Goal: Task Accomplishment & Management: Use online tool/utility

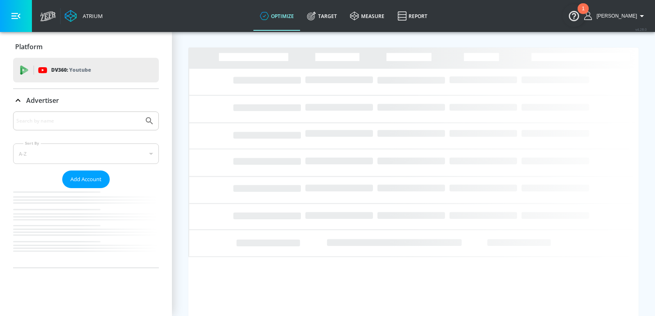
click at [59, 120] on input "Search by name" at bounding box center [78, 120] width 124 height 11
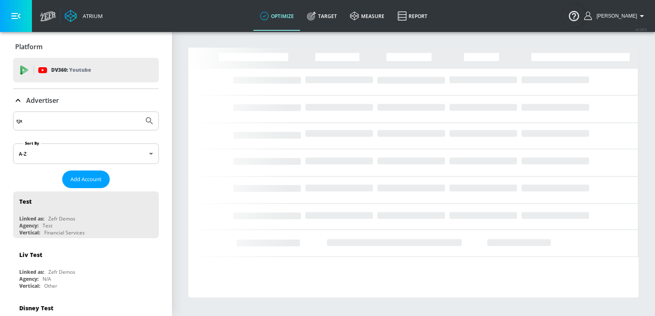
type input "tjx"
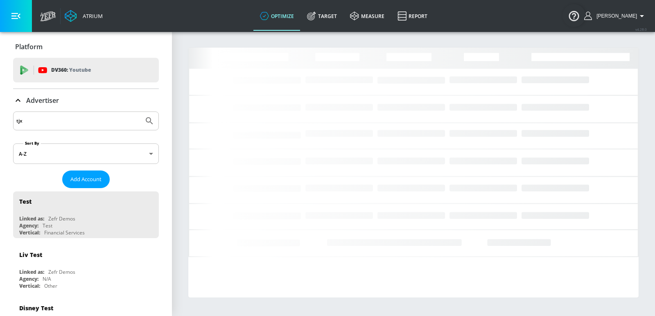
click at [140, 112] on button "Submit Search" at bounding box center [149, 121] width 18 height 18
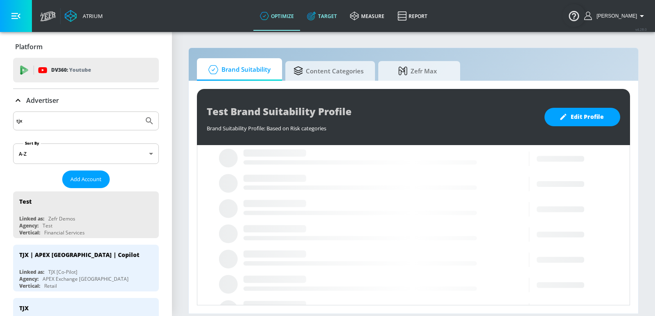
click at [337, 17] on link "Target" at bounding box center [321, 15] width 43 height 29
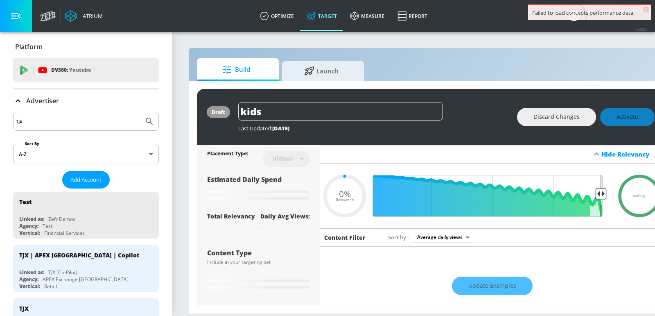
type input "0.05"
click at [314, 67] on icon at bounding box center [309, 69] width 10 height 9
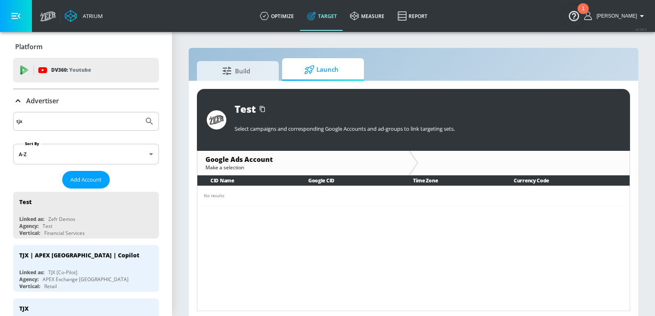
click at [339, 63] on span "Launch" at bounding box center [321, 70] width 62 height 20
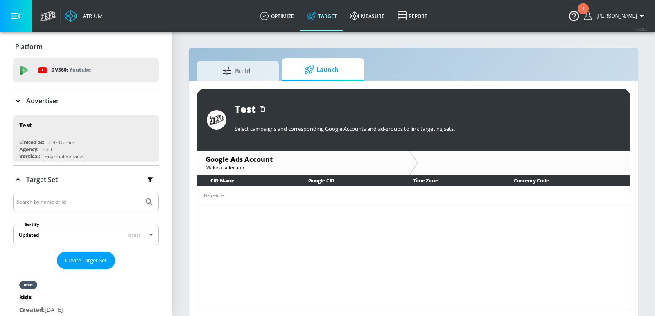
click at [96, 100] on div "Advertiser" at bounding box center [86, 101] width 146 height 10
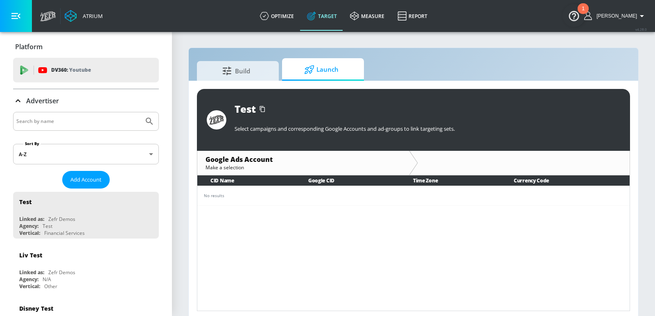
click at [89, 119] on input "Search by name" at bounding box center [78, 121] width 124 height 11
type input "tjx"
click at [140, 112] on button "Submit Search" at bounding box center [149, 121] width 18 height 18
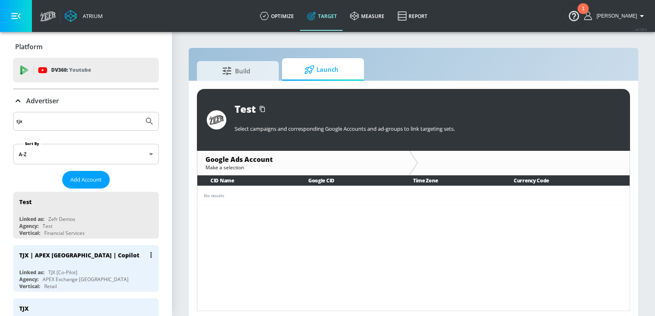
click at [81, 271] on div "Linked as: TJX [Co-Pilot]" at bounding box center [88, 272] width 138 height 7
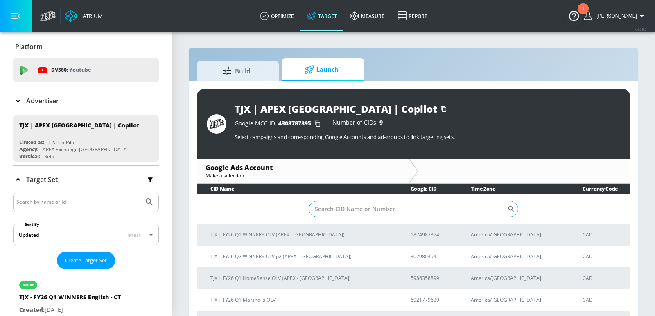
click at [343, 208] on input "Sort By" at bounding box center [408, 209] width 199 height 16
paste input "6576443647"
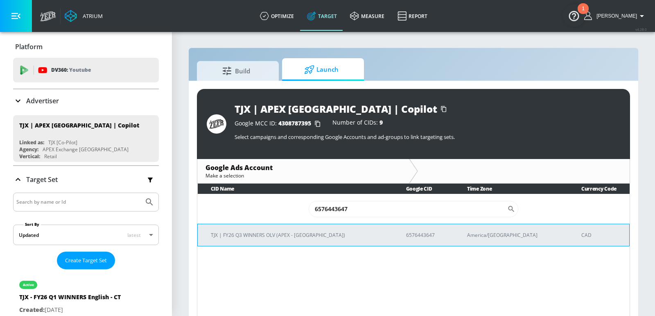
type input "6576443647"
click at [296, 233] on p "TJX | FY26 Q3 WINNERS OLV (APEX - [GEOGRAPHIC_DATA])" at bounding box center [299, 234] width 176 height 9
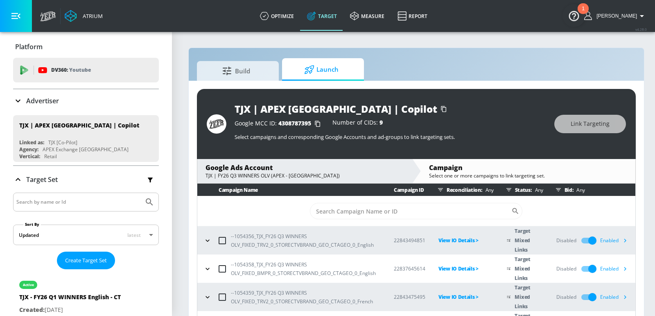
scroll to position [11, 0]
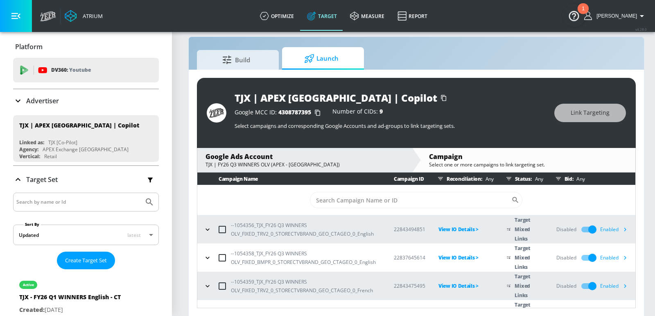
click at [624, 232] on icon "button" at bounding box center [625, 229] width 9 height 9
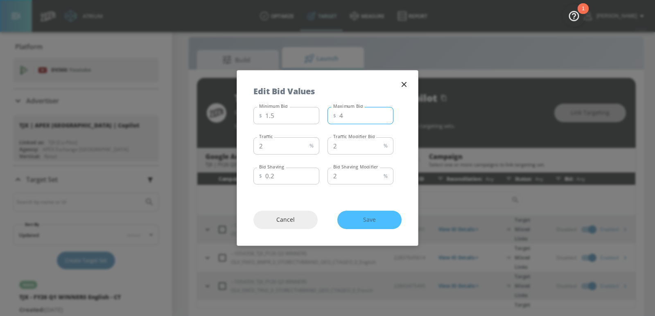
click at [373, 115] on input "4" at bounding box center [366, 115] width 54 height 17
click at [346, 115] on input "4" at bounding box center [366, 115] width 54 height 17
type input "2"
click at [377, 216] on span "Save" at bounding box center [370, 219] width 32 height 10
click at [402, 84] on icon "button" at bounding box center [403, 84] width 9 height 9
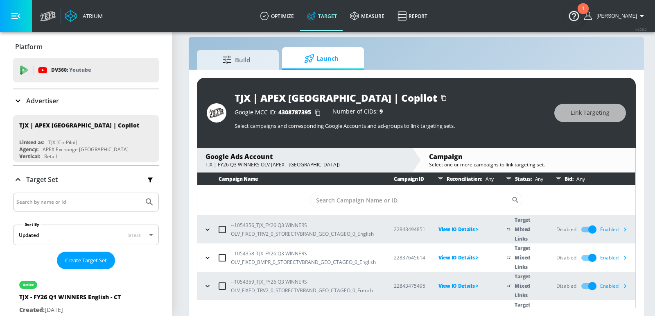
scroll to position [0, 0]
click at [625, 260] on button "button" at bounding box center [625, 257] width 12 height 12
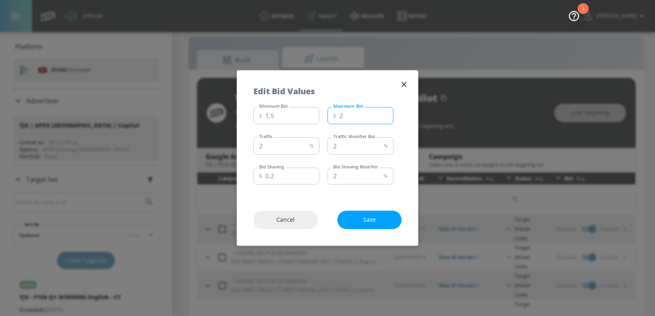
type input "2"
click at [384, 117] on input "2" at bounding box center [366, 115] width 54 height 17
click at [375, 219] on span "Save" at bounding box center [370, 219] width 32 height 10
click at [397, 81] on div "Edit Bid Values" at bounding box center [327, 86] width 181 height 33
click at [400, 82] on icon "button" at bounding box center [403, 84] width 9 height 9
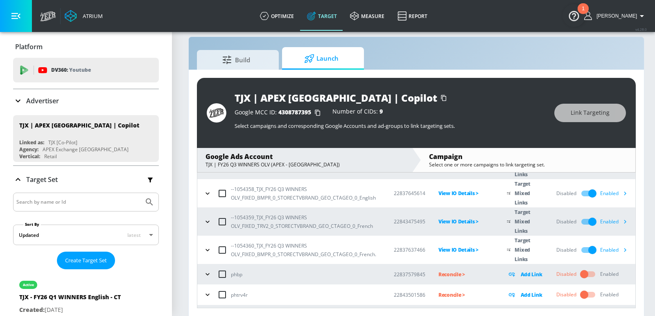
scroll to position [71, 0]
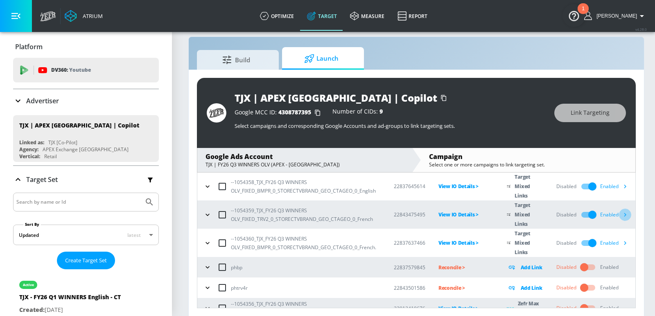
click at [623, 216] on icon "button" at bounding box center [625, 214] width 9 height 9
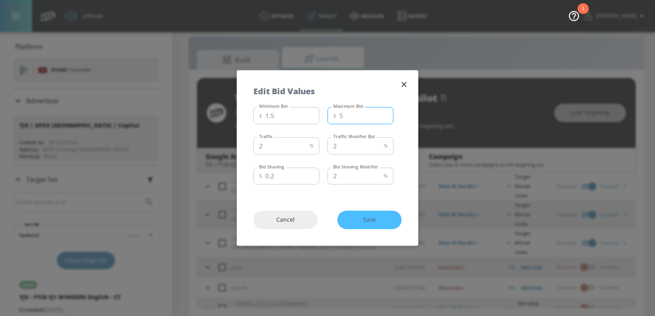
click at [386, 119] on input "5" at bounding box center [366, 115] width 54 height 17
type input "4"
click at [386, 119] on input "4" at bounding box center [366, 115] width 54 height 17
click at [370, 218] on span "Save" at bounding box center [370, 219] width 32 height 10
click at [404, 83] on icon "button" at bounding box center [403, 84] width 9 height 9
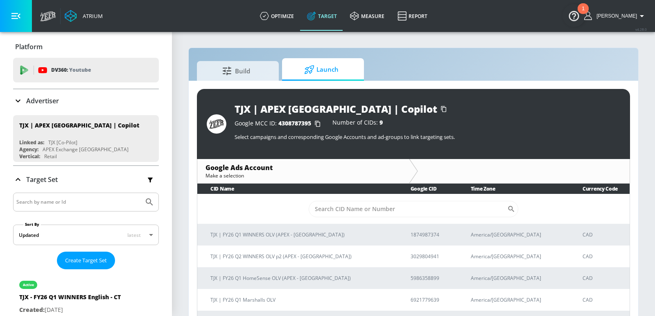
click at [98, 196] on input "Search by name or Id" at bounding box center [78, 201] width 124 height 11
type input "molson"
click at [140, 193] on button "Submit Search" at bounding box center [149, 202] width 18 height 18
click at [67, 99] on div "Advertiser" at bounding box center [86, 101] width 146 height 10
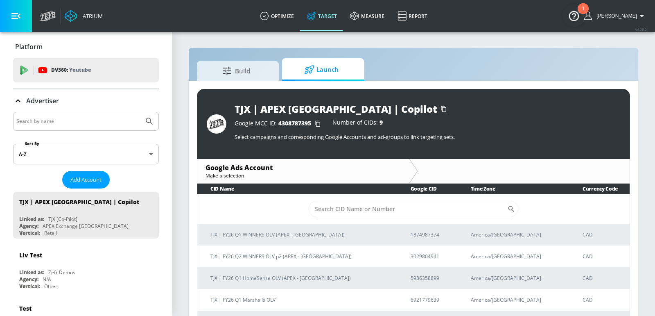
click at [67, 116] on input "Search by name" at bounding box center [78, 121] width 124 height 11
type input "molson"
click at [140, 112] on button "Submit Search" at bounding box center [149, 121] width 18 height 18
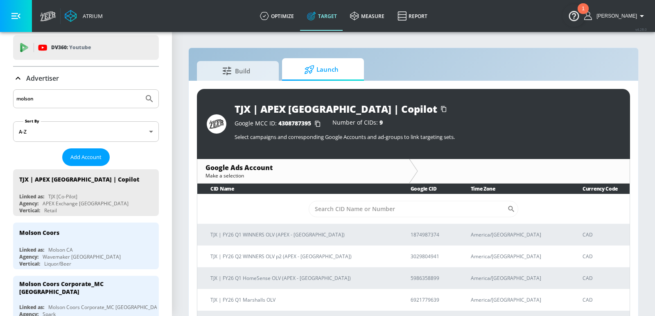
scroll to position [11, 0]
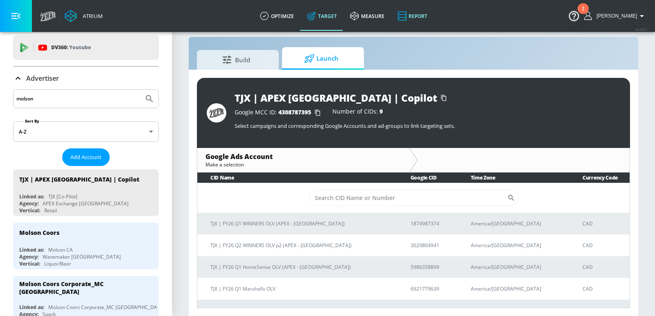
drag, startPoint x: 78, startPoint y: 240, endPoint x: 409, endPoint y: 13, distance: 401.0
click at [78, 240] on div "Molson Coors Linked as: Molson CA Agency: Wavemaker Canada Vertical: Liquor/Beer" at bounding box center [86, 245] width 146 height 47
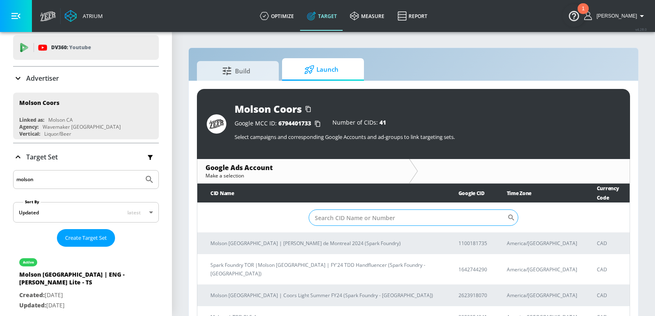
click at [375, 209] on input "Sort By" at bounding box center [408, 217] width 199 height 16
paste input "7358063421"
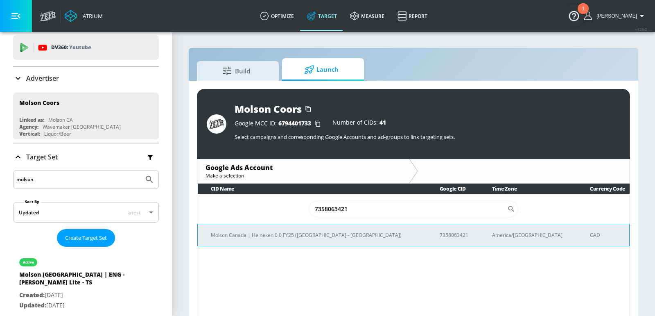
type input "7358063421"
click at [336, 232] on p "Molson Canada | Heineken 0.0 FY25 ([GEOGRAPHIC_DATA] - [GEOGRAPHIC_DATA])" at bounding box center [315, 234] width 209 height 9
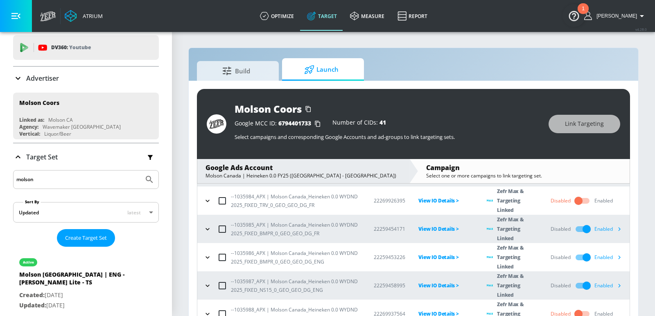
scroll to position [87, 0]
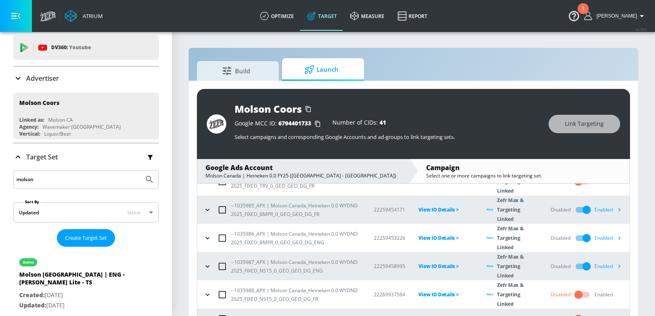
click at [535, 233] on icon "button" at bounding box center [619, 237] width 9 height 9
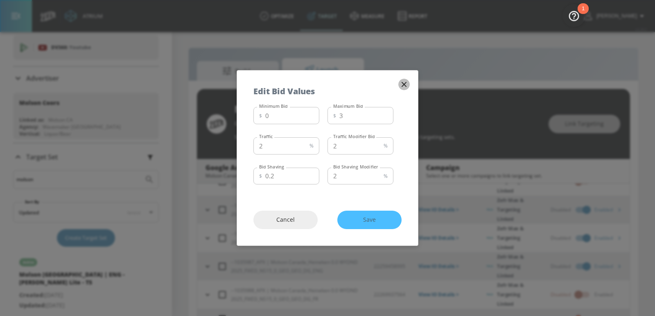
click at [409, 84] on icon "button" at bounding box center [403, 84] width 9 height 9
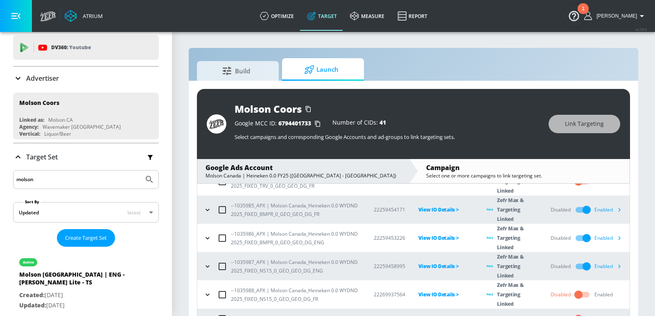
click at [535, 258] on icon "button" at bounding box center [619, 266] width 9 height 9
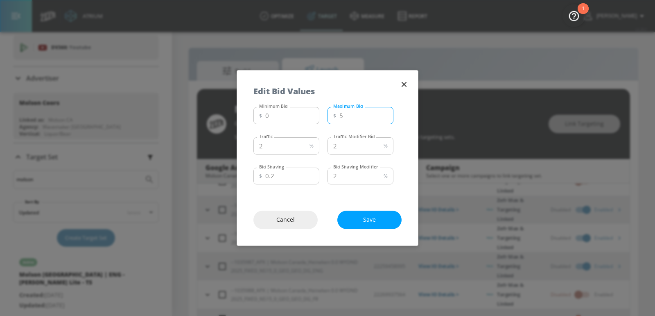
type input "5"
click at [385, 118] on input "5" at bounding box center [366, 115] width 54 height 17
click at [365, 219] on span "Save" at bounding box center [370, 219] width 32 height 10
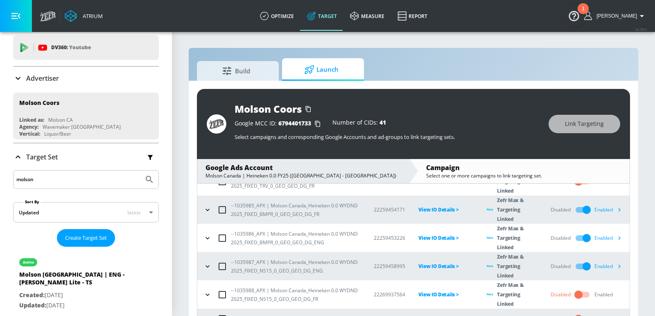
click at [535, 208] on icon "button" at bounding box center [619, 210] width 2 height 4
click at [535, 205] on icon "button" at bounding box center [619, 209] width 9 height 9
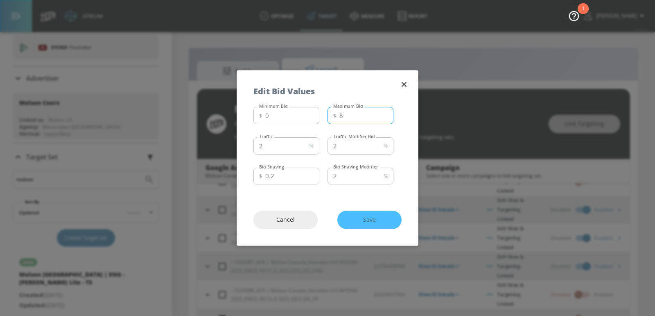
click at [385, 118] on input "8" at bounding box center [366, 115] width 54 height 17
click at [385, 118] on input "7" at bounding box center [366, 115] width 54 height 17
type input "6"
click at [385, 118] on input "6" at bounding box center [366, 115] width 54 height 17
click at [366, 219] on span "Save" at bounding box center [370, 219] width 32 height 10
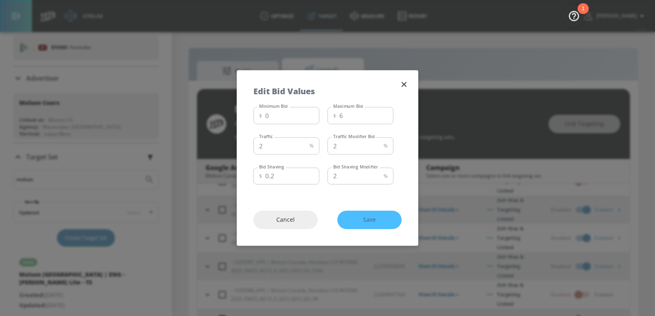
click at [406, 80] on icon "button" at bounding box center [403, 84] width 9 height 9
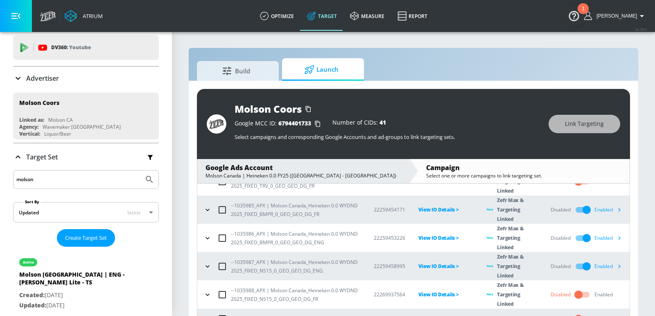
scroll to position [87, 0]
click at [535, 205] on icon "button" at bounding box center [619, 209] width 9 height 9
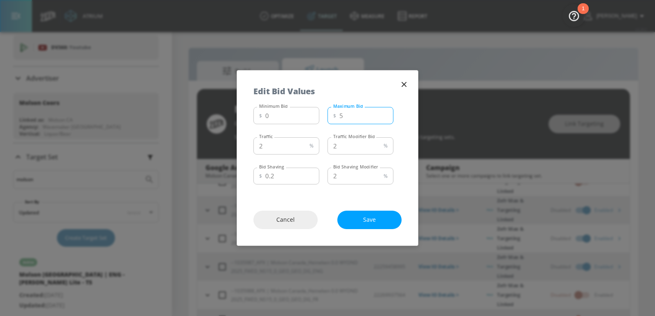
type input "5"
click at [385, 116] on input "5" at bounding box center [366, 115] width 54 height 17
click at [365, 218] on span "Save" at bounding box center [370, 219] width 32 height 10
click at [402, 81] on icon "button" at bounding box center [403, 84] width 9 height 9
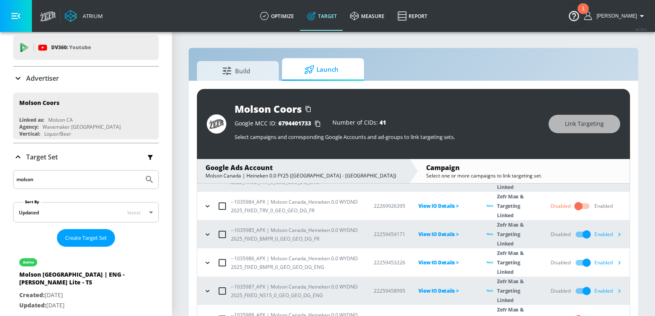
scroll to position [65, 0]
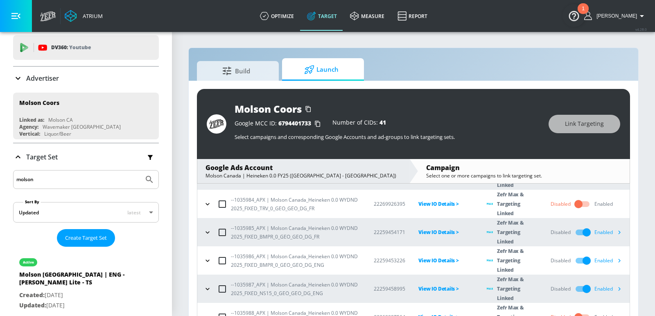
click at [535, 87] on div "Molson Coors Google MCC ID: 6794401733 Number of CIDs: 41 Select campaigns and …" at bounding box center [413, 204] width 449 height 246
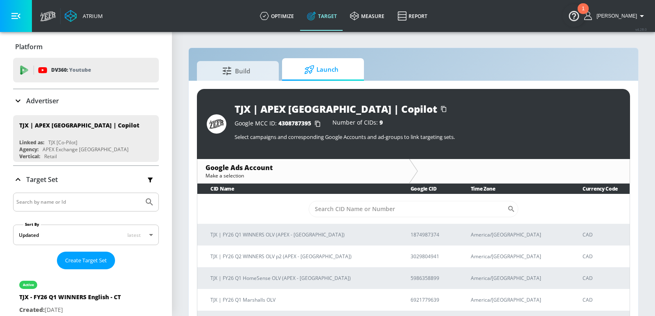
click at [63, 105] on div "Advertiser" at bounding box center [86, 101] width 146 height 10
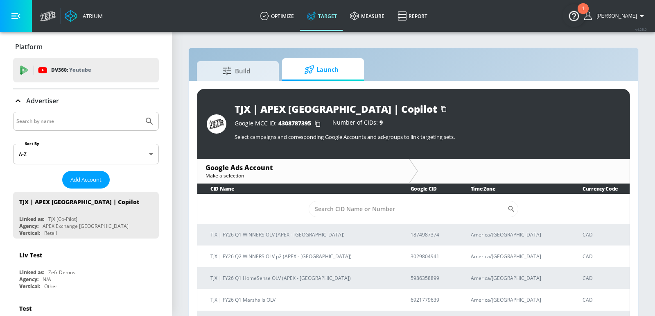
click at [61, 120] on input "Search by name" at bounding box center [78, 121] width 124 height 11
type input "d"
type input "wendy"
click at [140, 112] on button "Submit Search" at bounding box center [149, 121] width 18 height 18
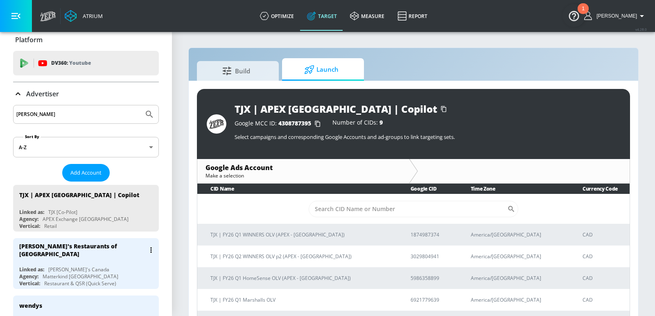
scroll to position [9, 0]
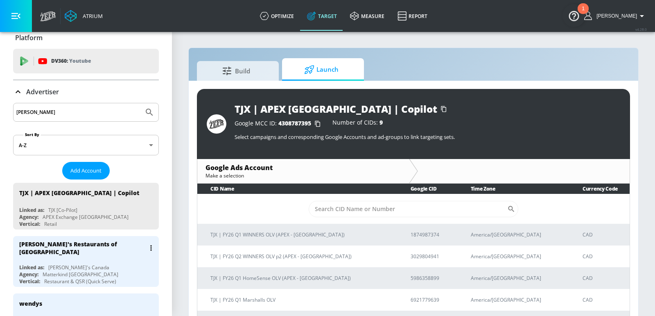
click at [69, 241] on div "Wendy's Restaurants of Canada" at bounding box center [82, 248] width 126 height 16
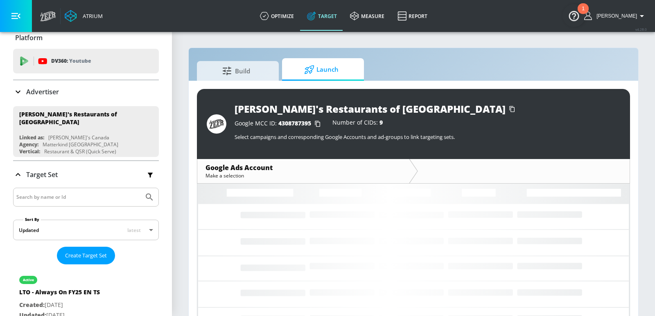
click at [322, 61] on span "Launch" at bounding box center [321, 70] width 62 height 20
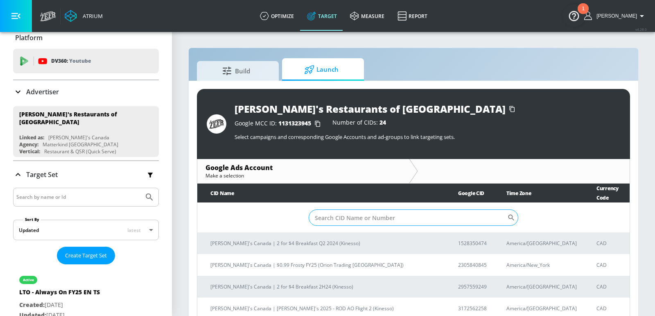
click at [414, 209] on input "Sort By" at bounding box center [408, 217] width 199 height 16
paste input "4189000913"
type input "4189000913"
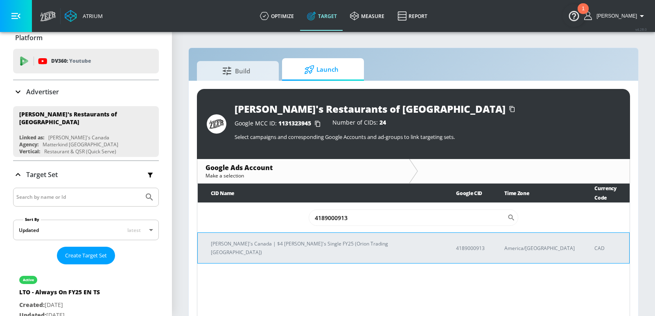
click at [321, 238] on td "Wendy's Canada | $4 Dave's Single FY25 (Orion Trading Canada)" at bounding box center [321, 247] width 246 height 31
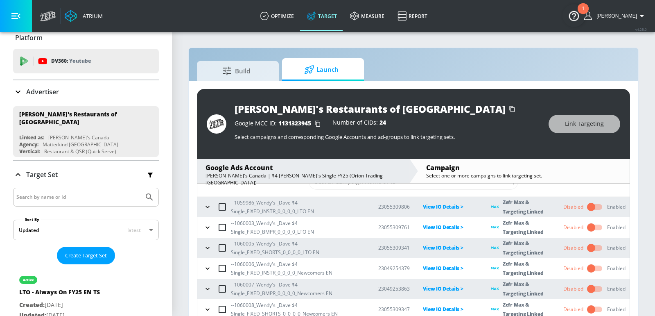
scroll to position [11, 0]
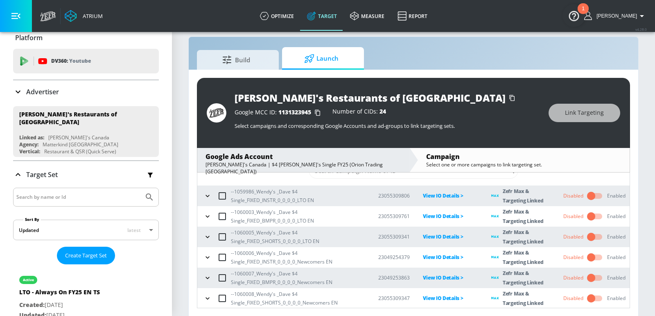
click at [593, 214] on input "checkbox" at bounding box center [591, 216] width 47 height 16
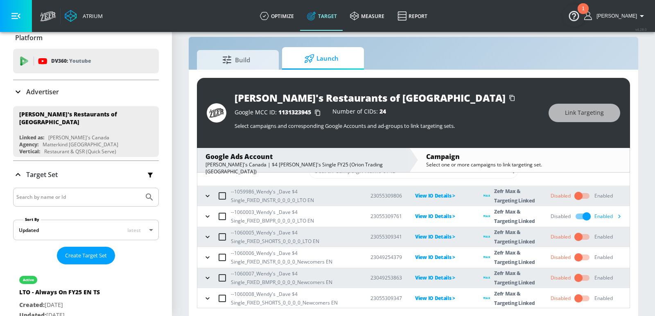
click at [585, 236] on input "checkbox" at bounding box center [578, 237] width 47 height 16
click at [586, 276] on input "checkbox" at bounding box center [578, 278] width 47 height 16
click at [586, 299] on input "checkbox" at bounding box center [578, 298] width 47 height 16
click at [620, 217] on icon "button" at bounding box center [619, 216] width 9 height 9
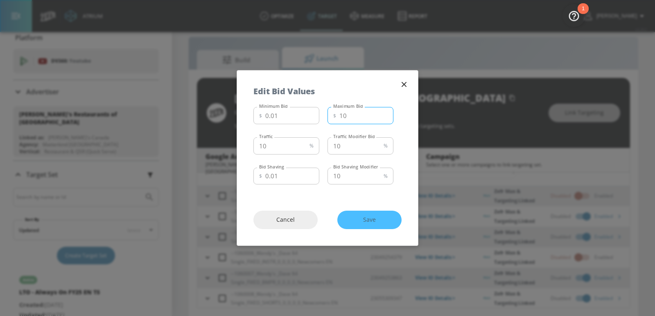
click at [353, 112] on input "10" at bounding box center [366, 115] width 54 height 17
click at [383, 116] on input "9" at bounding box center [366, 115] width 54 height 17
click at [383, 116] on input "8" at bounding box center [366, 115] width 54 height 17
click at [383, 116] on input "7" at bounding box center [366, 115] width 54 height 17
click at [383, 116] on input "6" at bounding box center [366, 115] width 54 height 17
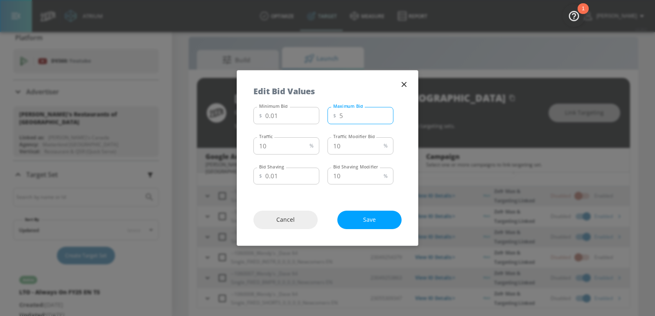
click at [383, 116] on input "5" at bounding box center [366, 115] width 54 height 17
click at [383, 116] on input "4" at bounding box center [366, 115] width 54 height 17
click at [383, 116] on input "3" at bounding box center [366, 115] width 54 height 17
click at [383, 116] on input "2" at bounding box center [366, 115] width 54 height 17
type input "1"
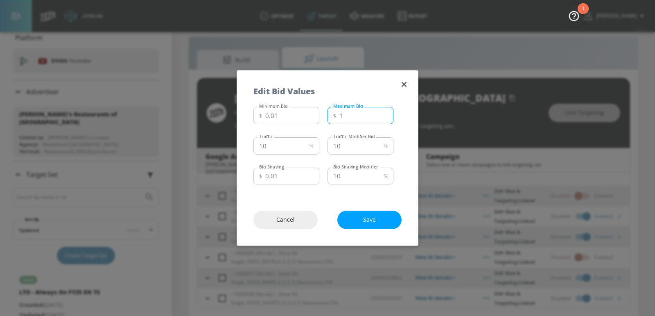
click at [383, 116] on input "1" at bounding box center [366, 115] width 54 height 17
click at [382, 217] on span "Save" at bounding box center [370, 219] width 32 height 10
click at [404, 83] on icon "button" at bounding box center [403, 84] width 9 height 9
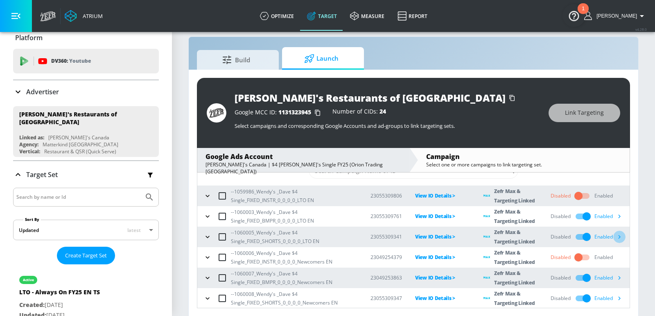
click at [623, 235] on icon "button" at bounding box center [619, 236] width 9 height 9
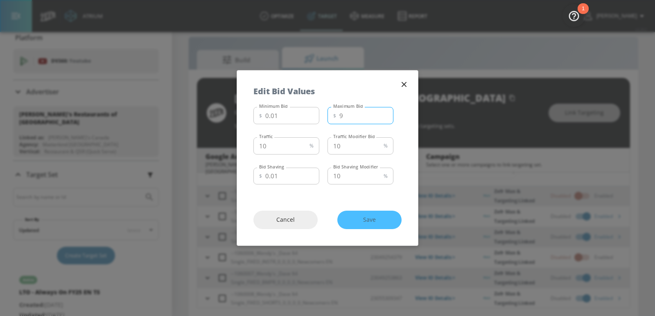
click at [385, 119] on input "9" at bounding box center [366, 115] width 54 height 17
click at [385, 119] on input "8" at bounding box center [366, 115] width 54 height 17
click at [385, 119] on input "7" at bounding box center [366, 115] width 54 height 17
click at [385, 119] on input "6" at bounding box center [366, 115] width 54 height 17
click at [385, 119] on input "5" at bounding box center [366, 115] width 54 height 17
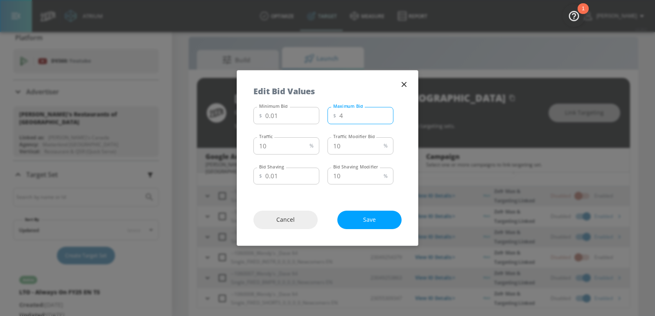
click at [385, 119] on input "4" at bounding box center [366, 115] width 54 height 17
click at [385, 119] on input "3" at bounding box center [366, 115] width 54 height 17
type input "2"
click at [385, 119] on input "2" at bounding box center [366, 115] width 54 height 17
click at [366, 220] on span "Save" at bounding box center [370, 219] width 32 height 10
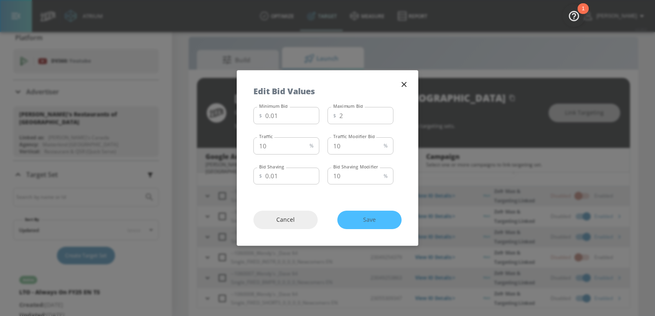
click at [403, 85] on icon "button" at bounding box center [404, 84] width 5 height 5
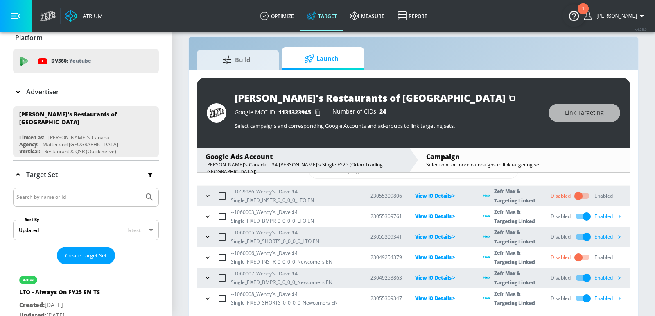
click at [620, 274] on icon "button" at bounding box center [619, 277] width 9 height 9
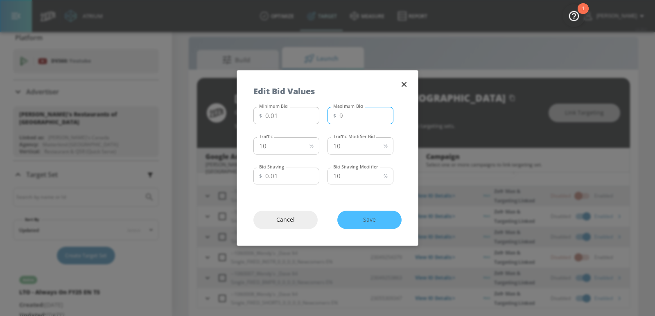
click at [384, 117] on input "9" at bounding box center [366, 115] width 54 height 17
click at [384, 117] on input "8" at bounding box center [366, 115] width 54 height 17
click at [384, 117] on input "7" at bounding box center [366, 115] width 54 height 17
click at [384, 117] on input "6" at bounding box center [366, 115] width 54 height 17
click at [384, 117] on input "5" at bounding box center [366, 115] width 54 height 17
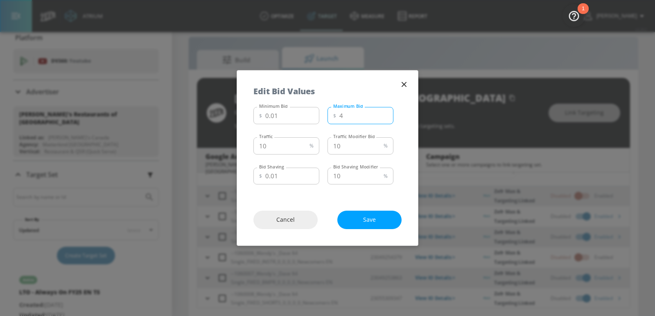
click at [384, 117] on input "4" at bounding box center [366, 115] width 54 height 17
type input "3"
click at [384, 117] on input "3" at bounding box center [366, 115] width 54 height 17
click at [373, 217] on span "Save" at bounding box center [370, 219] width 32 height 10
click at [403, 86] on icon "button" at bounding box center [404, 84] width 5 height 5
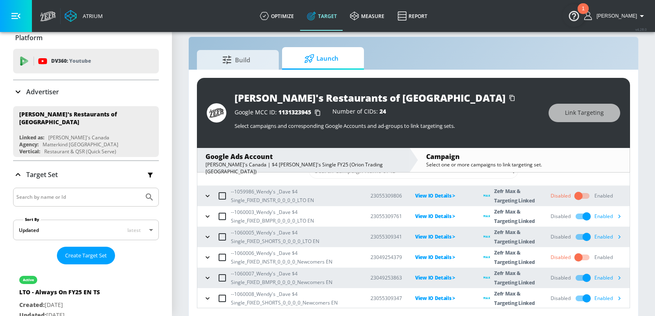
click at [618, 295] on icon "button" at bounding box center [619, 297] width 9 height 9
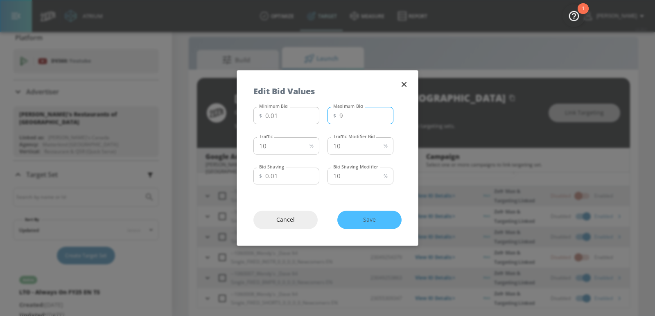
click at [384, 117] on input "9" at bounding box center [366, 115] width 54 height 17
click at [384, 117] on input "8" at bounding box center [366, 115] width 54 height 17
click at [384, 117] on input "7" at bounding box center [366, 115] width 54 height 17
click at [384, 117] on input "6" at bounding box center [366, 115] width 54 height 17
click at [384, 117] on input "5" at bounding box center [366, 115] width 54 height 17
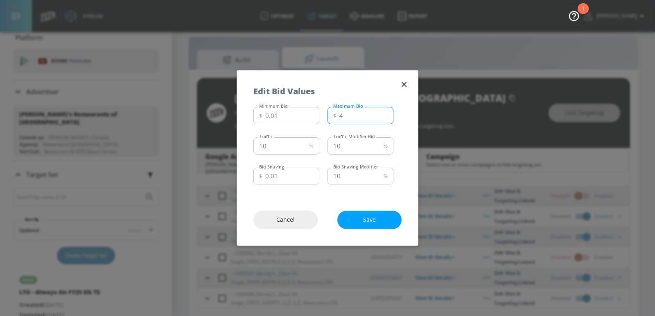
click at [384, 117] on input "4" at bounding box center [366, 115] width 54 height 17
type input "3"
click at [384, 117] on input "3" at bounding box center [366, 115] width 54 height 17
click at [377, 220] on span "Save" at bounding box center [370, 219] width 32 height 10
click at [402, 87] on icon "button" at bounding box center [403, 84] width 9 height 9
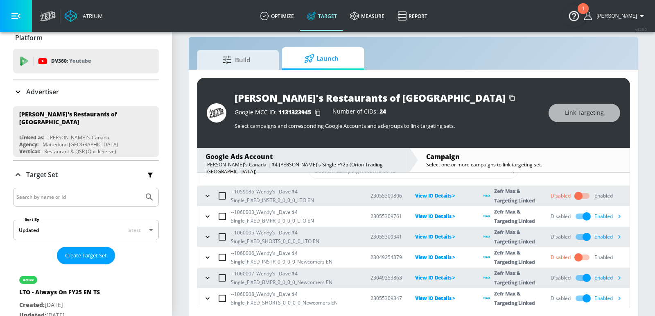
click at [59, 89] on div "Advertiser" at bounding box center [86, 92] width 146 height 10
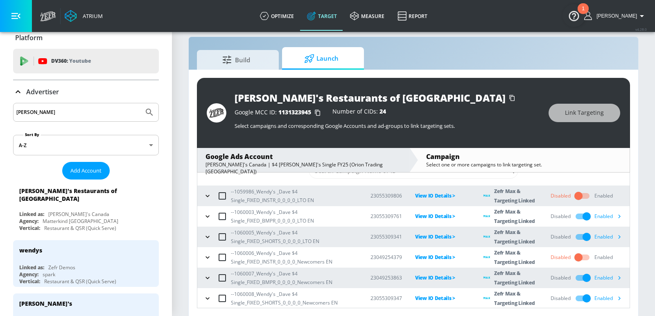
click at [61, 108] on input "wendy" at bounding box center [78, 112] width 124 height 11
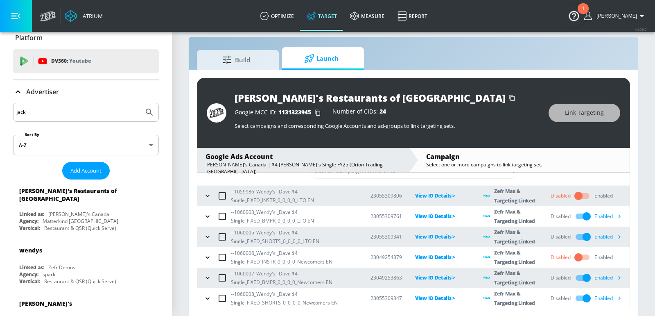
type input "jack"
click at [140, 103] on button "Submit Search" at bounding box center [149, 112] width 18 height 18
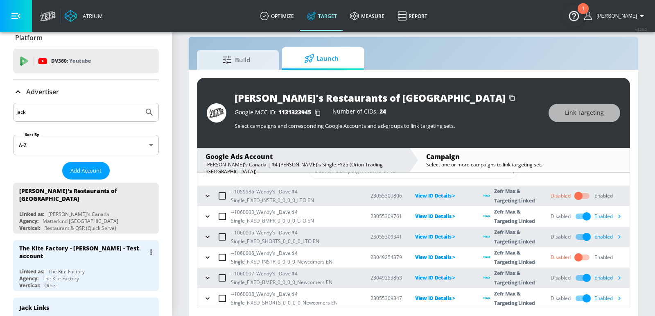
scroll to position [55, 0]
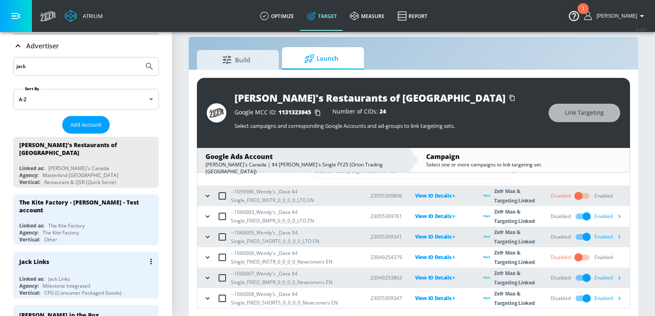
click at [65, 275] on div "Jack Links" at bounding box center [59, 278] width 22 height 7
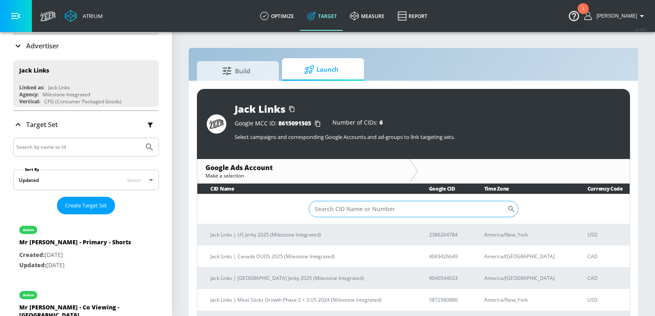
click at [366, 202] on input "Sort By" at bounding box center [408, 209] width 199 height 16
paste input "7349711713"
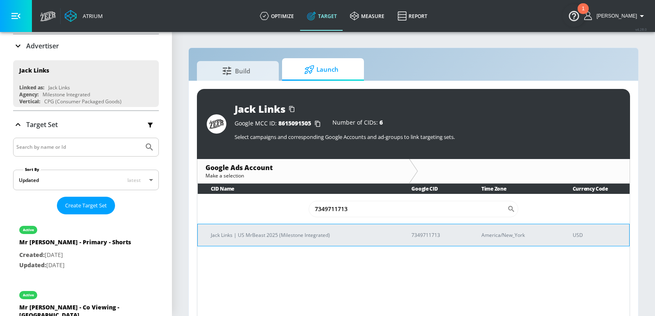
type input "7349711713"
click at [306, 228] on td "Jack Links | US MrBeast 2025 (Milestone Integrated)" at bounding box center [298, 234] width 201 height 22
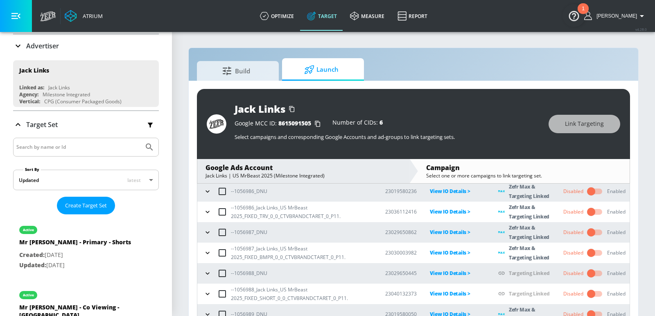
scroll to position [59, 0]
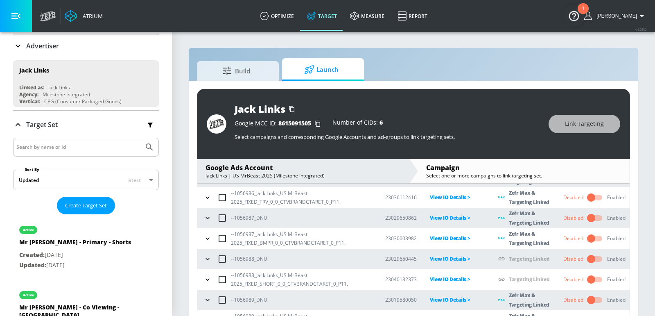
click at [591, 239] on input "checkbox" at bounding box center [591, 238] width 47 height 16
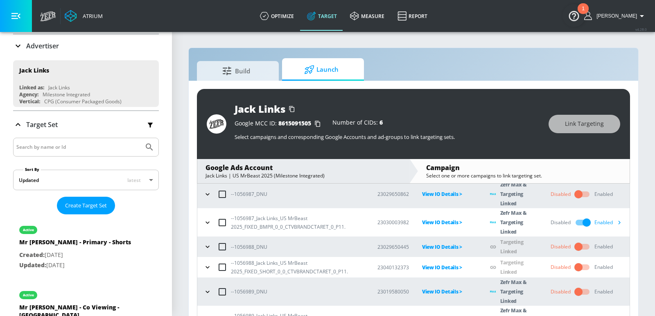
scroll to position [108, 0]
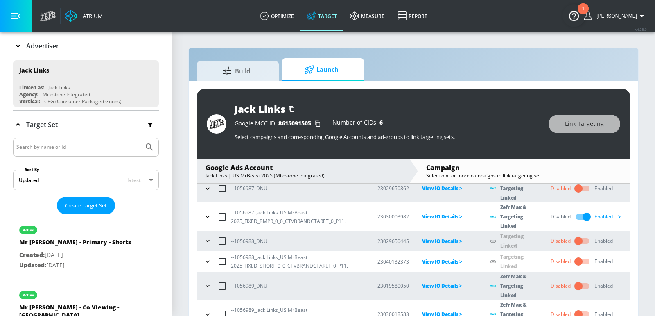
click at [582, 263] on input "checkbox" at bounding box center [578, 261] width 47 height 16
click at [621, 215] on icon "button" at bounding box center [619, 217] width 2 height 4
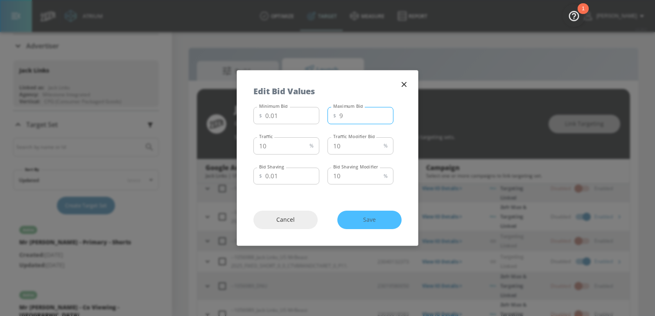
click at [383, 119] on input "9" at bounding box center [366, 115] width 54 height 17
click at [383, 119] on input "8" at bounding box center [366, 115] width 54 height 17
click at [383, 119] on input "7" at bounding box center [366, 115] width 54 height 17
click at [383, 119] on input "6" at bounding box center [366, 115] width 54 height 17
click at [383, 119] on input "5" at bounding box center [366, 115] width 54 height 17
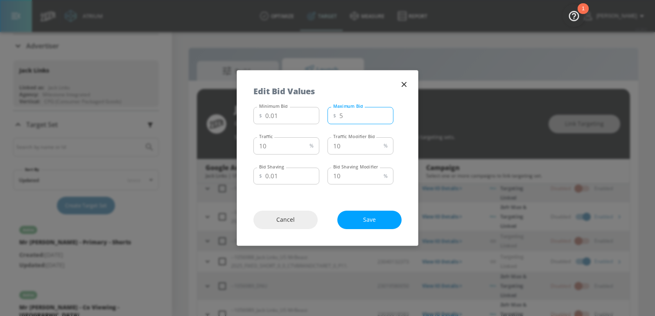
click at [383, 119] on input "4" at bounding box center [366, 115] width 54 height 17
click at [383, 119] on input "3" at bounding box center [366, 115] width 54 height 17
type input "2"
click at [383, 119] on input "2" at bounding box center [366, 115] width 54 height 17
click at [372, 212] on button "Save" at bounding box center [369, 219] width 64 height 18
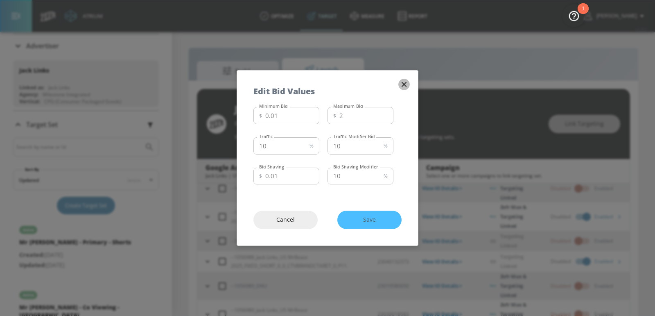
click at [404, 83] on icon "button" at bounding box center [403, 84] width 9 height 9
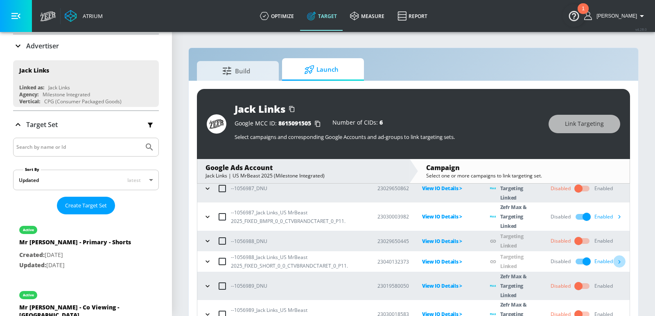
click at [622, 262] on icon "button" at bounding box center [619, 261] width 9 height 9
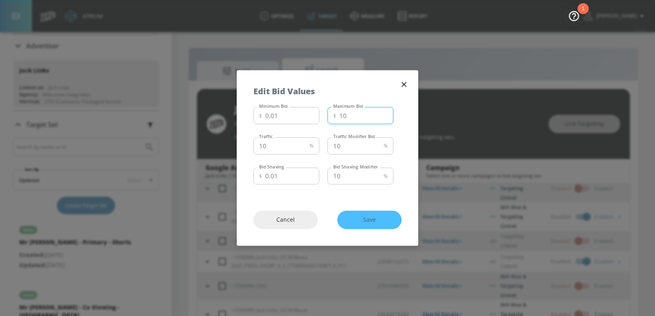
click at [357, 114] on input "10" at bounding box center [366, 115] width 54 height 17
type input "2"
click at [366, 216] on span "Save" at bounding box center [370, 219] width 32 height 10
click at [403, 85] on icon "button" at bounding box center [404, 84] width 5 height 5
